Goal: Navigation & Orientation: Find specific page/section

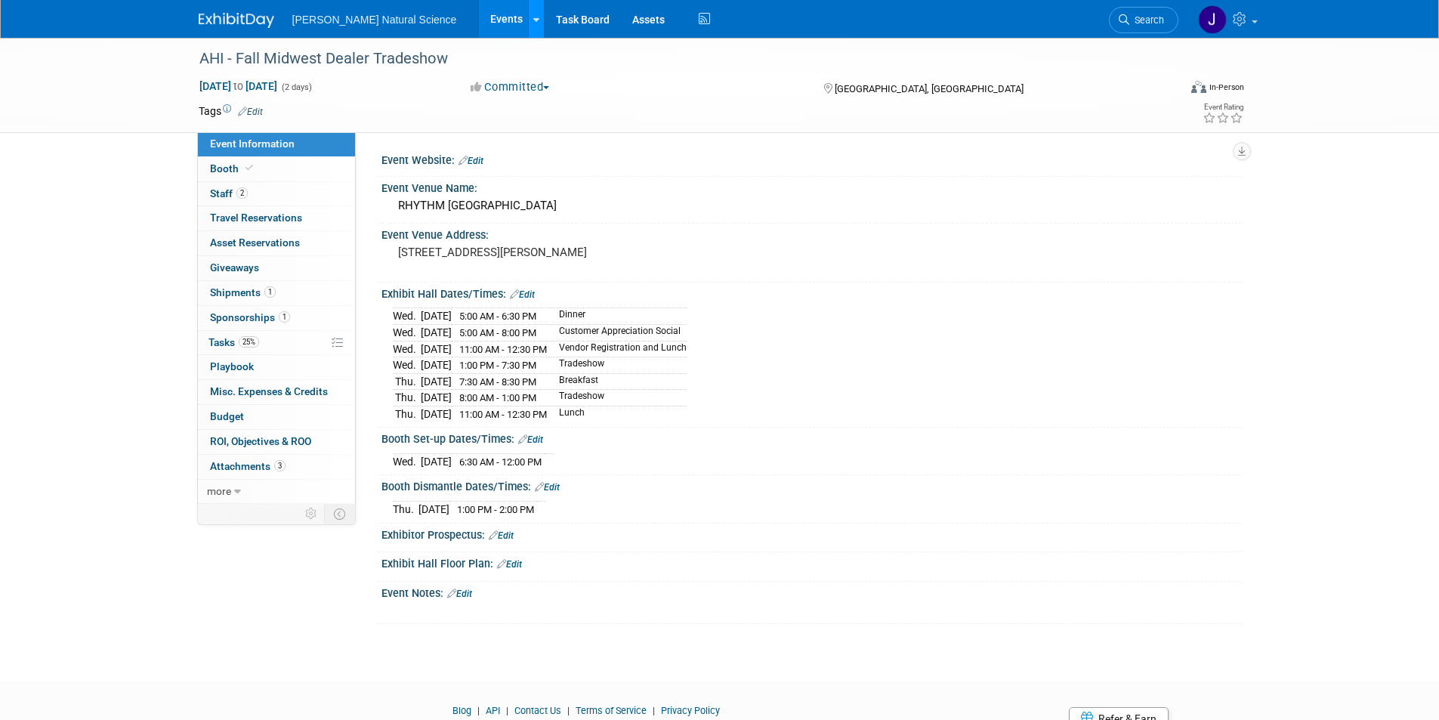
click at [533, 24] on div at bounding box center [536, 18] width 6 height 15
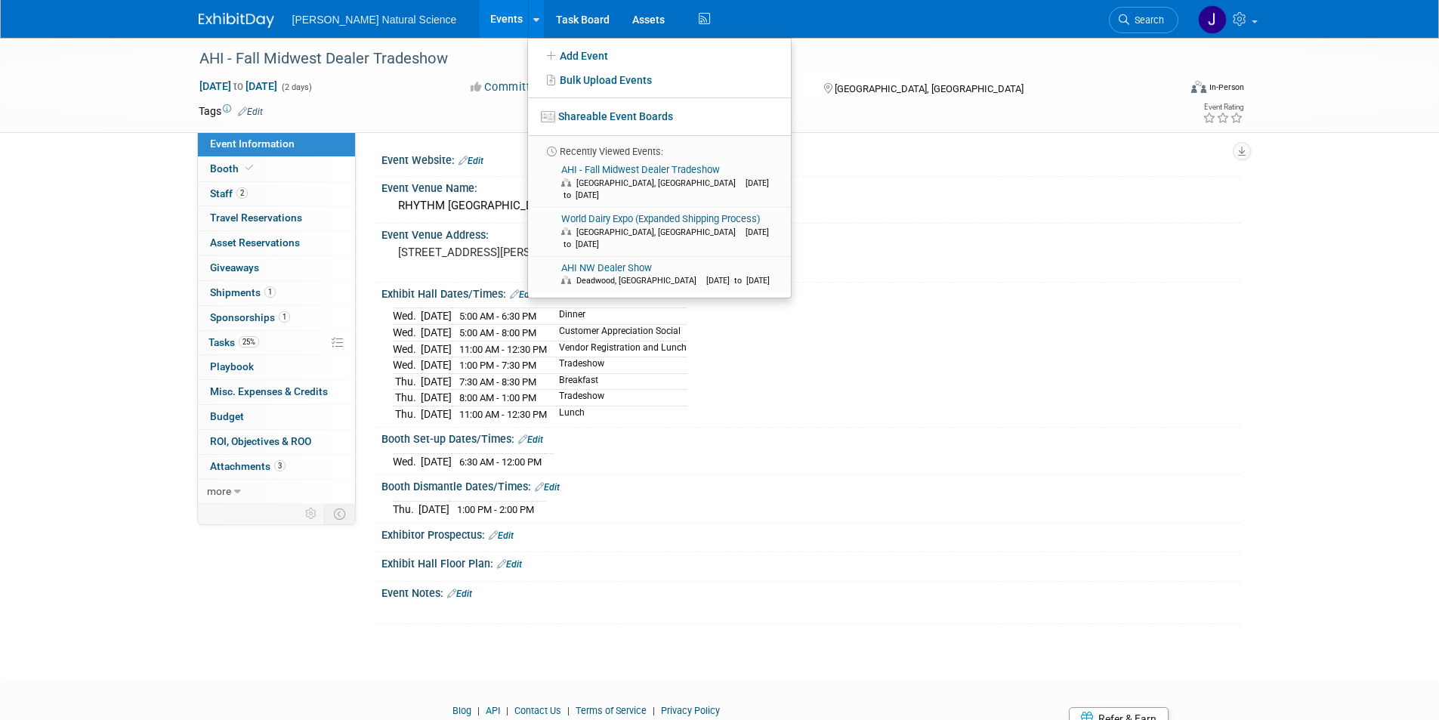
click at [479, 22] on link "Events" at bounding box center [506, 19] width 55 height 38
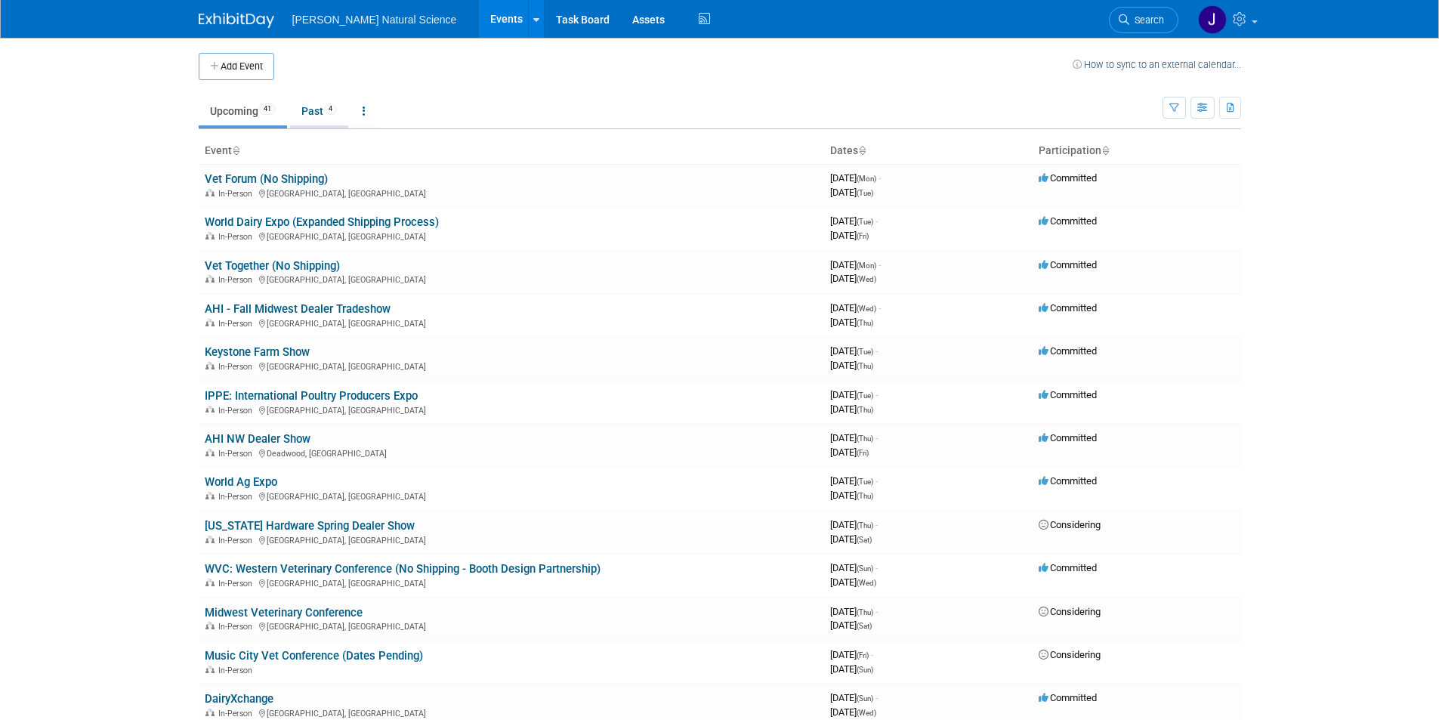
click at [307, 113] on link "Past 4" at bounding box center [319, 111] width 58 height 29
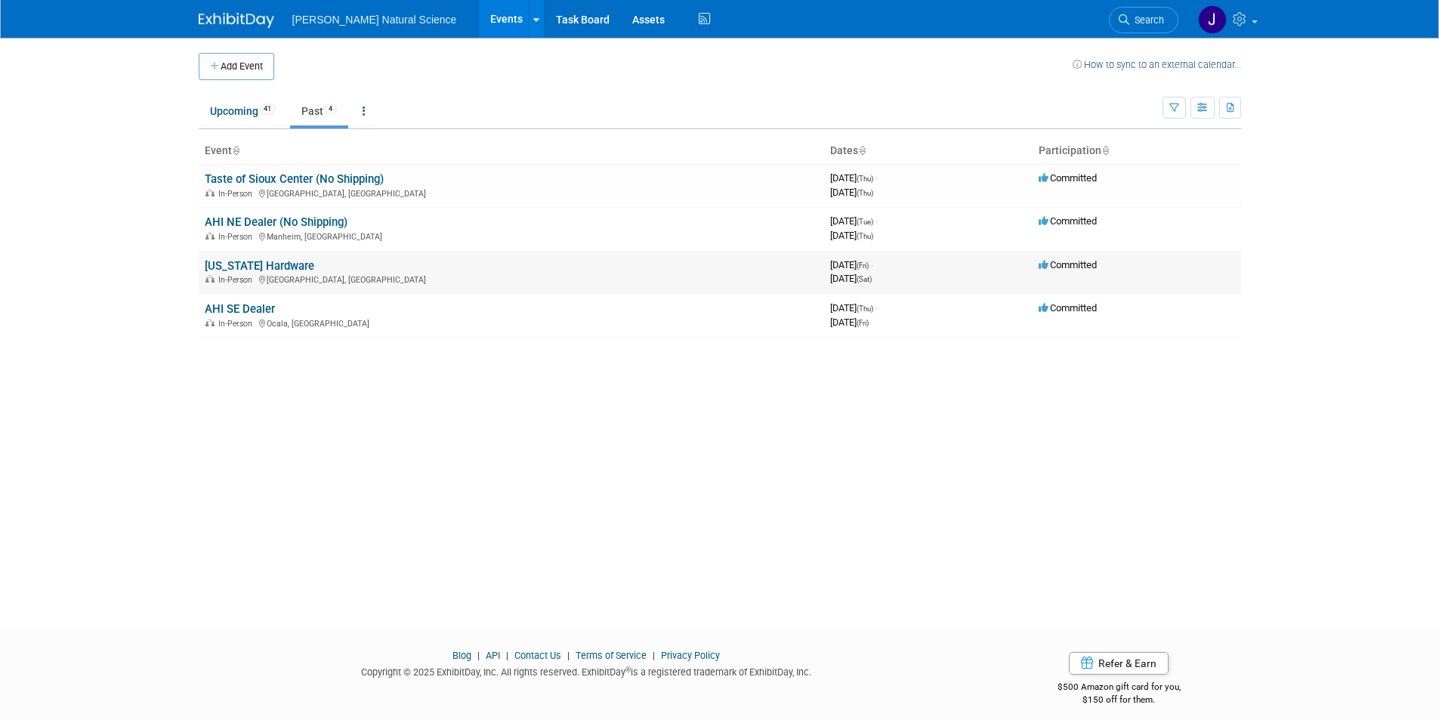
click at [257, 270] on link "[US_STATE] Hardware" at bounding box center [260, 266] width 110 height 14
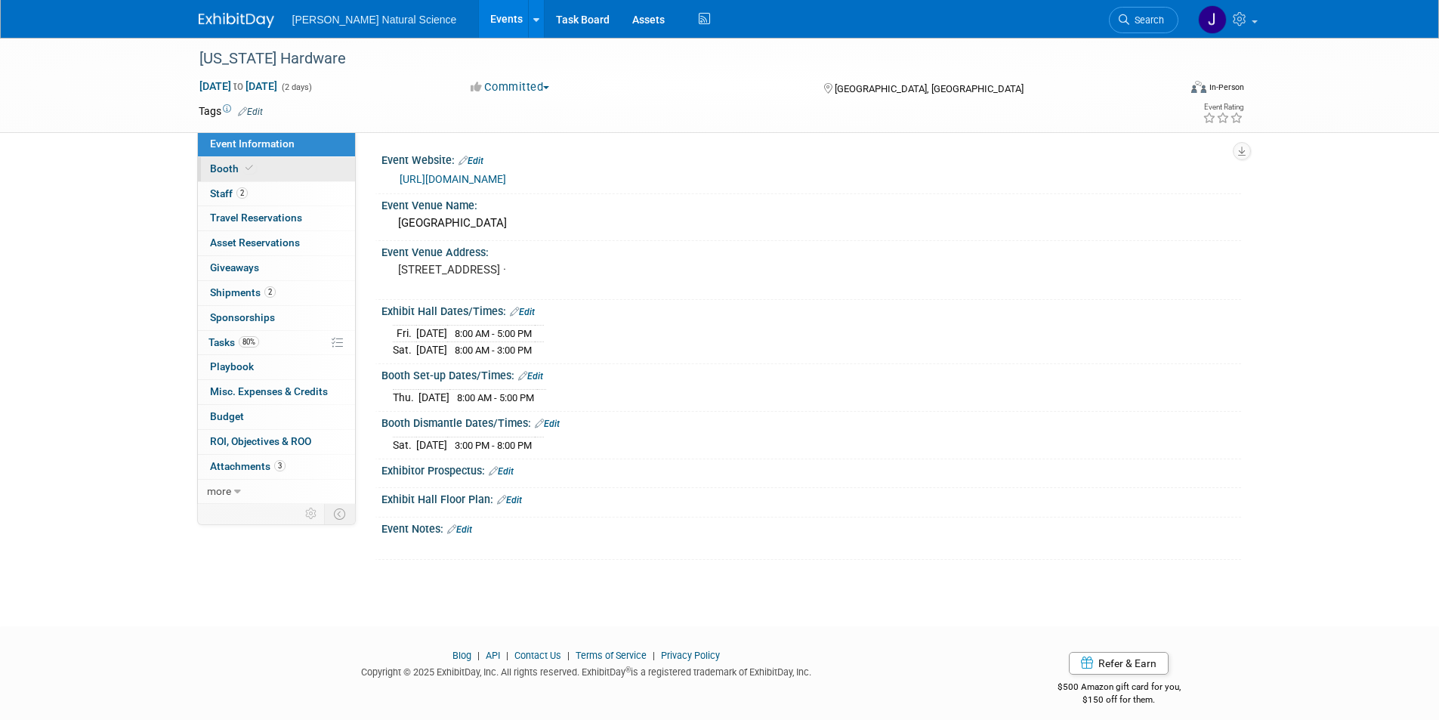
click at [238, 168] on span "Booth" at bounding box center [233, 168] width 46 height 12
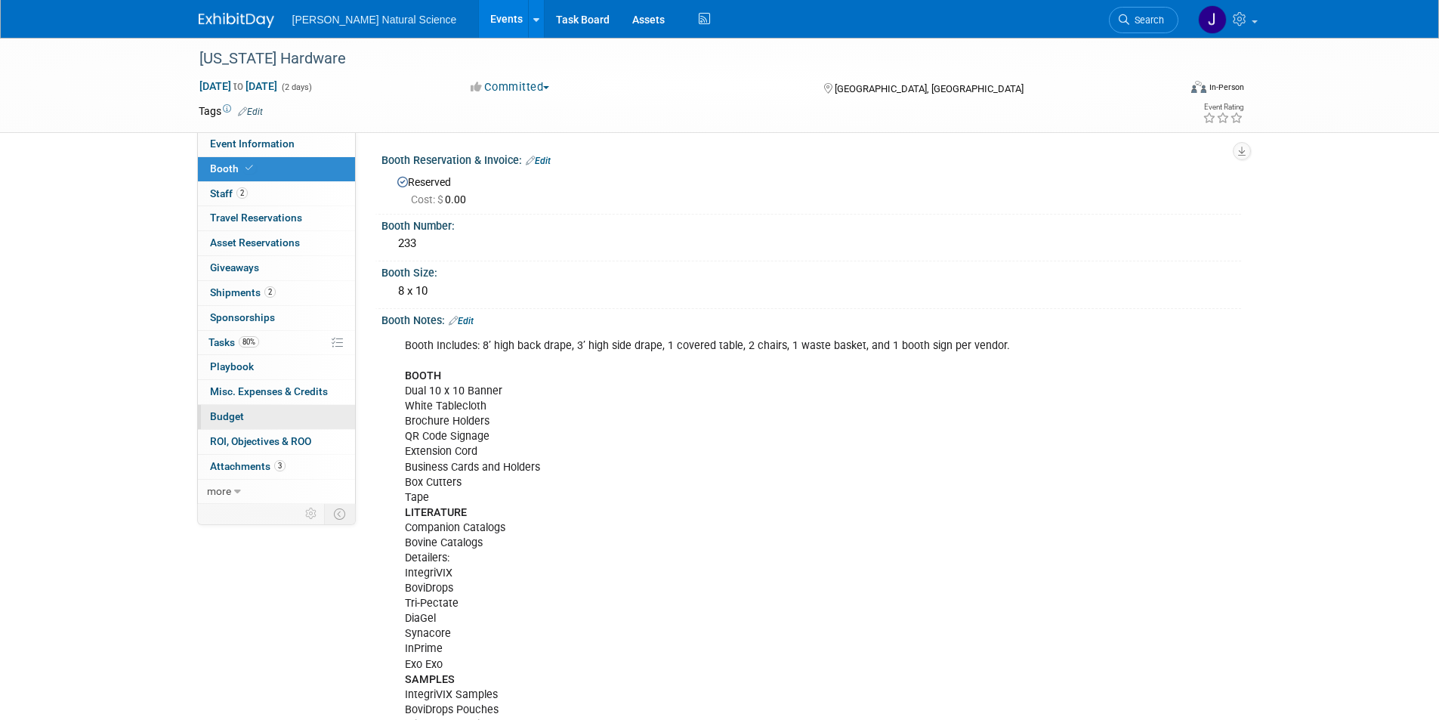
click at [250, 417] on link "Budget" at bounding box center [276, 417] width 157 height 24
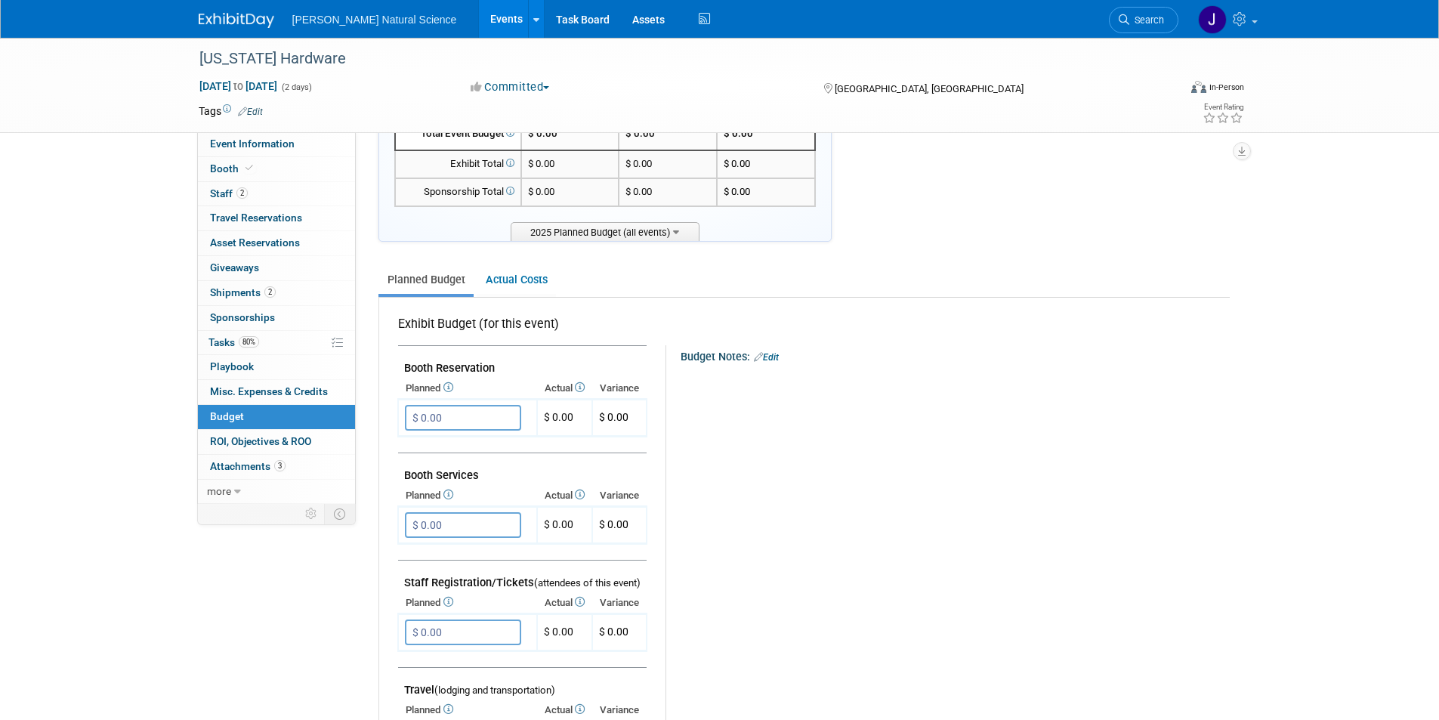
scroll to position [76, 0]
